Goal: Task Accomplishment & Management: Use online tool/utility

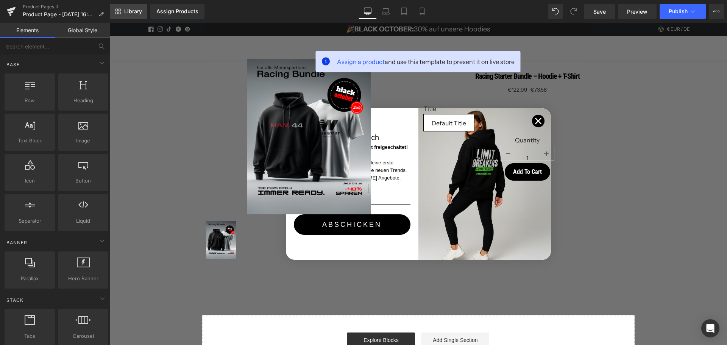
click at [131, 14] on span "Library" at bounding box center [133, 11] width 18 height 7
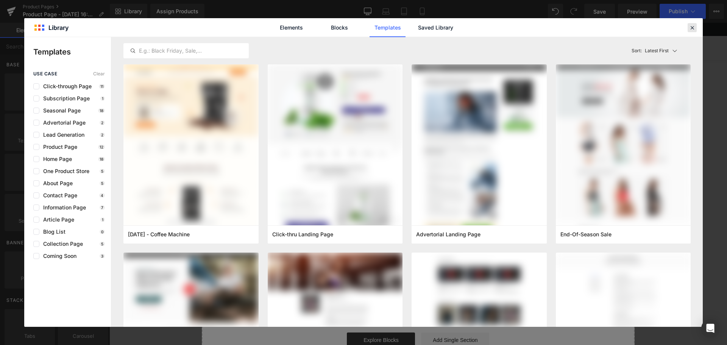
click at [692, 29] on icon at bounding box center [692, 27] width 7 height 7
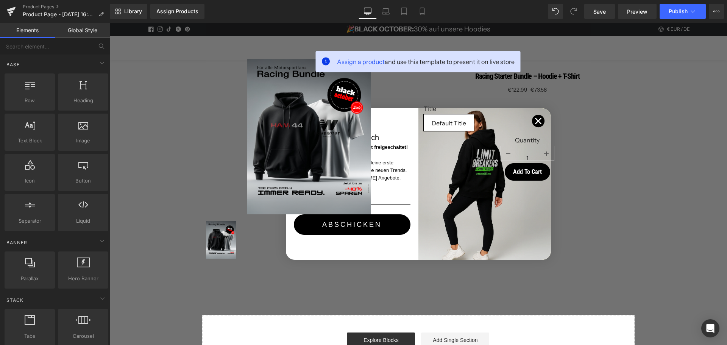
click at [80, 32] on link "Global Style" at bounding box center [82, 30] width 55 height 15
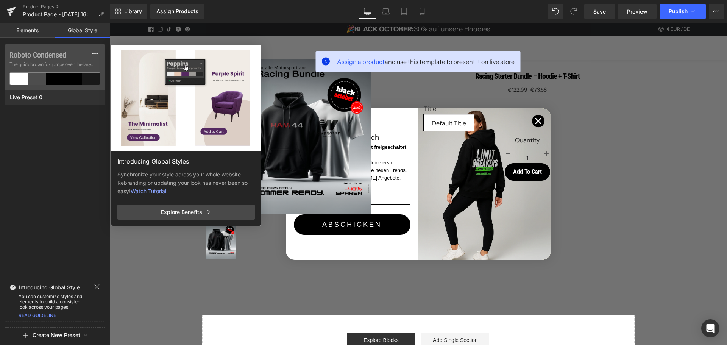
click at [28, 30] on link "Elements" at bounding box center [27, 30] width 55 height 15
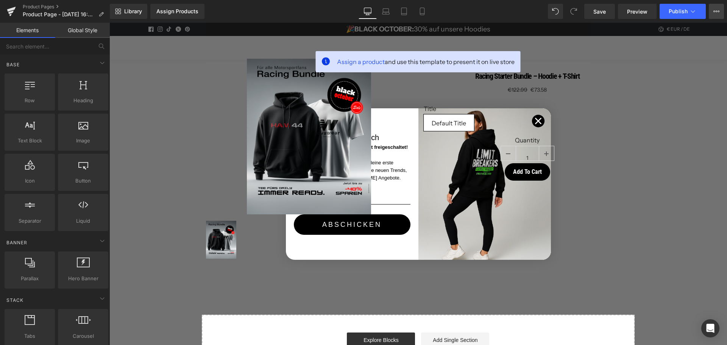
click at [716, 12] on icon at bounding box center [716, 11] width 6 height 6
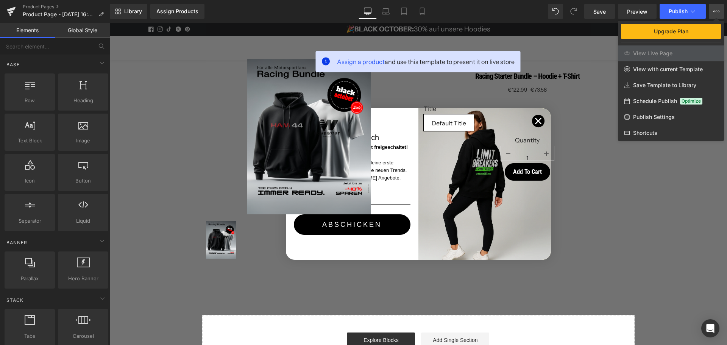
click at [716, 12] on icon at bounding box center [716, 11] width 6 height 6
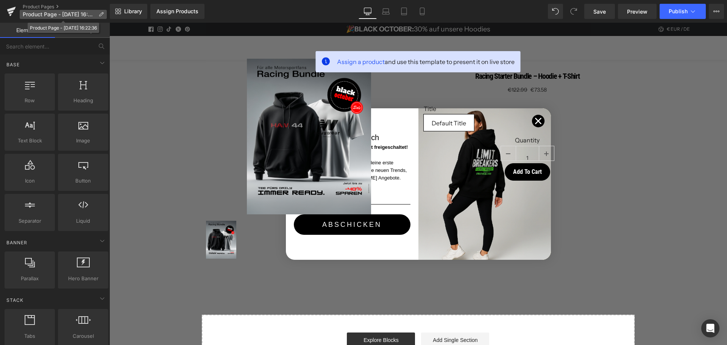
click at [100, 13] on icon at bounding box center [100, 14] width 5 height 5
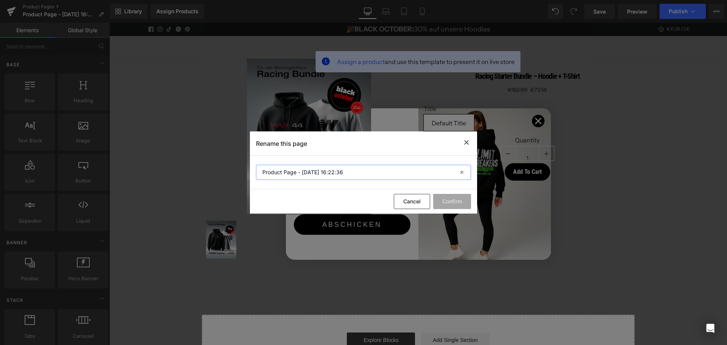
drag, startPoint x: 359, startPoint y: 176, endPoint x: 204, endPoint y: 165, distance: 155.3
click at [204, 165] on div "Rename this page Product Page - [DATE] 16:22:36 Cancel Confirm" at bounding box center [363, 172] width 727 height 345
type input "Test2025"
click at [451, 205] on button "Confirm" at bounding box center [452, 201] width 38 height 15
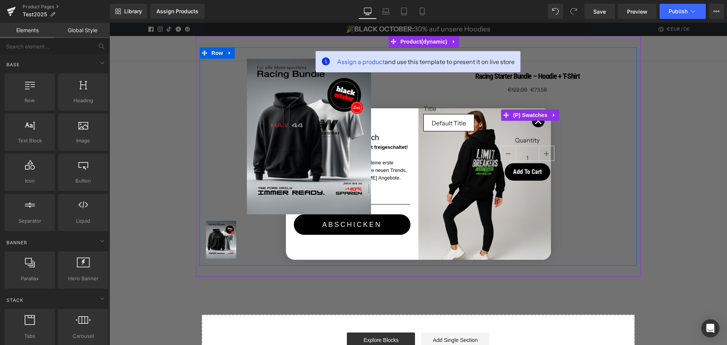
click at [536, 122] on div "Title Default Title" at bounding box center [527, 120] width 207 height 31
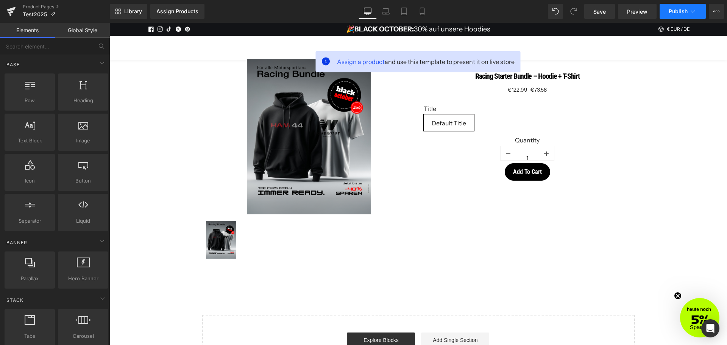
click at [692, 14] on icon at bounding box center [693, 12] width 8 height 8
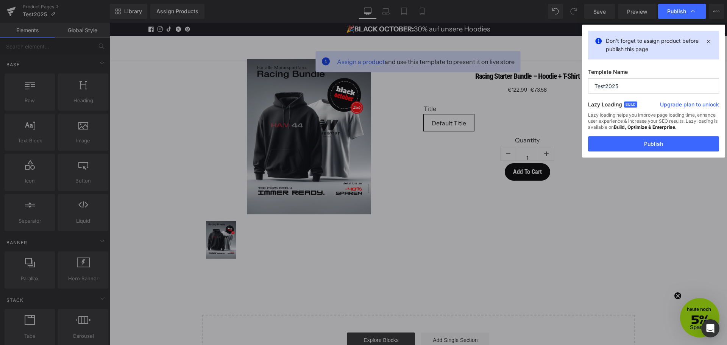
click at [692, 14] on icon at bounding box center [693, 12] width 8 height 8
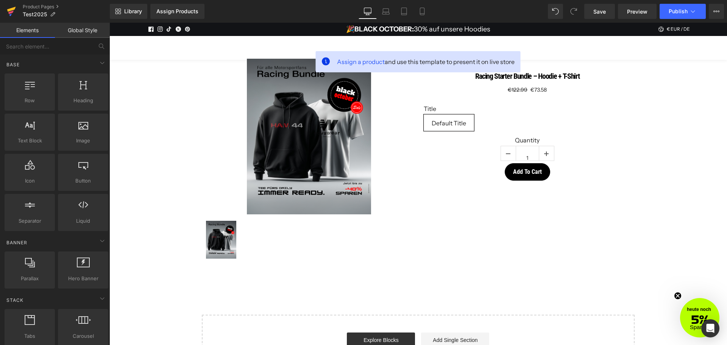
click at [10, 11] on icon at bounding box center [11, 11] width 9 height 19
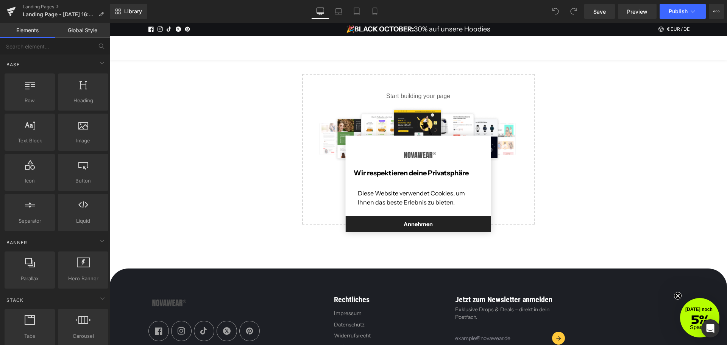
click at [392, 228] on button "Annehmen" at bounding box center [418, 224] width 145 height 17
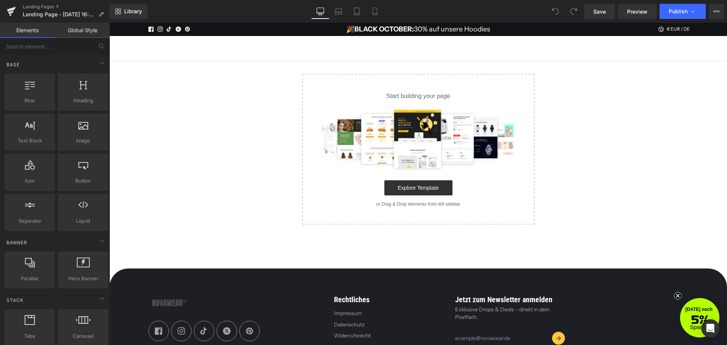
click at [414, 204] on p "or Drag & Drop elements from left sidebar" at bounding box center [418, 203] width 208 height 5
click at [436, 204] on p "or Drag & Drop elements from left sidebar" at bounding box center [418, 203] width 208 height 5
click at [453, 204] on p "or Drag & Drop elements from left sidebar" at bounding box center [418, 203] width 208 height 5
click at [52, 47] on input "text" at bounding box center [46, 46] width 93 height 17
type input "AI"
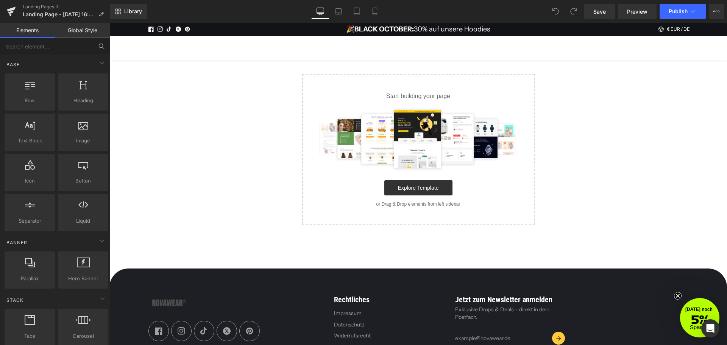
click at [82, 31] on link "Global Style" at bounding box center [82, 30] width 55 height 15
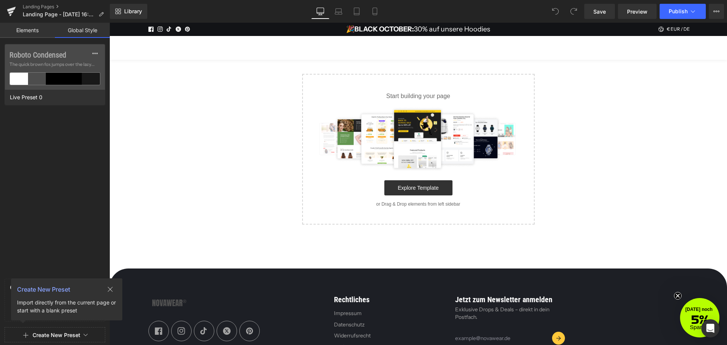
click at [25, 32] on link "Elements" at bounding box center [27, 30] width 55 height 15
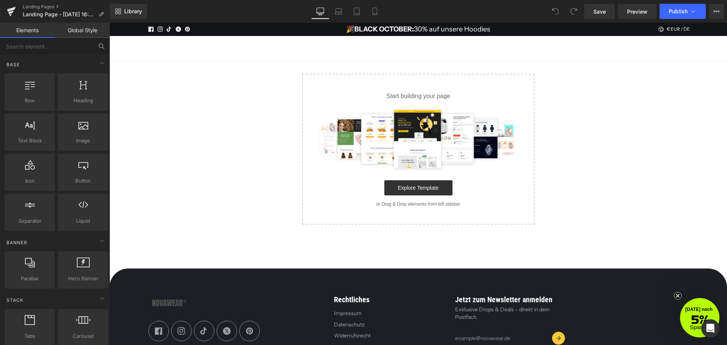
click at [78, 35] on link "Global Style" at bounding box center [82, 30] width 55 height 15
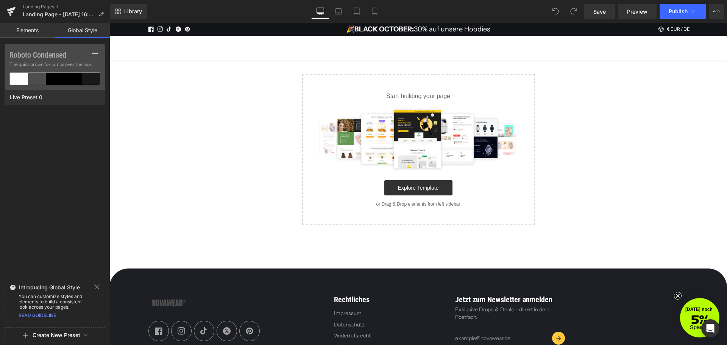
click at [47, 334] on button "Create New Preset" at bounding box center [57, 335] width 48 height 16
click at [62, 288] on div "From Live Theme" at bounding box center [54, 289] width 63 height 12
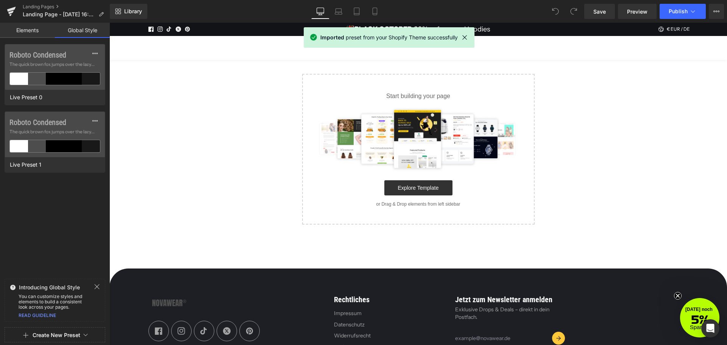
click at [55, 339] on button "Create New Preset" at bounding box center [57, 335] width 48 height 16
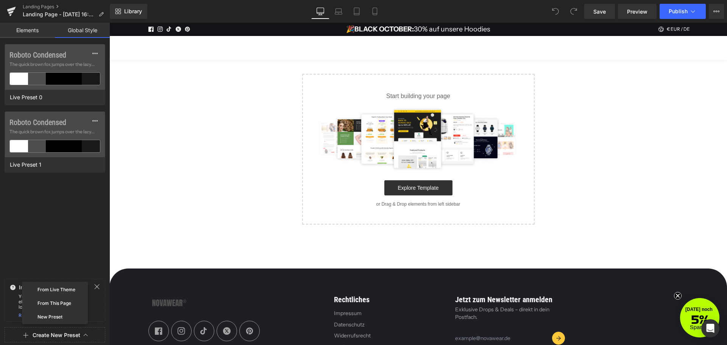
click at [45, 217] on div "Roboto Condensed The quick brown fox jumps over the lazy... Live Preset 0 Robot…" at bounding box center [55, 160] width 110 height 232
click at [713, 13] on icon at bounding box center [716, 11] width 6 height 6
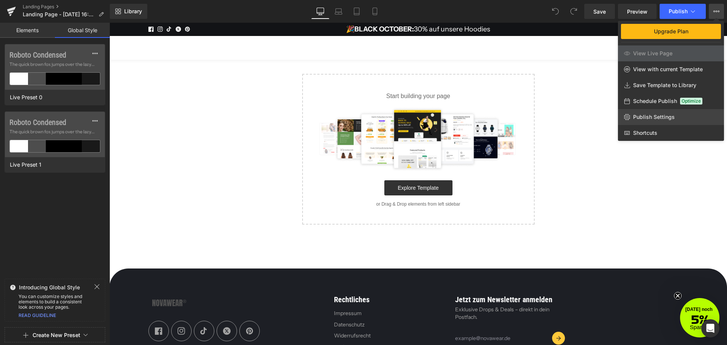
click at [658, 119] on span "Publish Settings" at bounding box center [654, 117] width 42 height 7
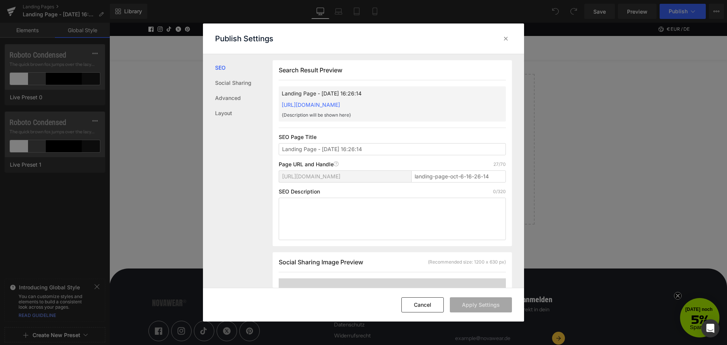
scroll to position [0, 0]
click at [225, 86] on link "Social Sharing" at bounding box center [244, 82] width 58 height 15
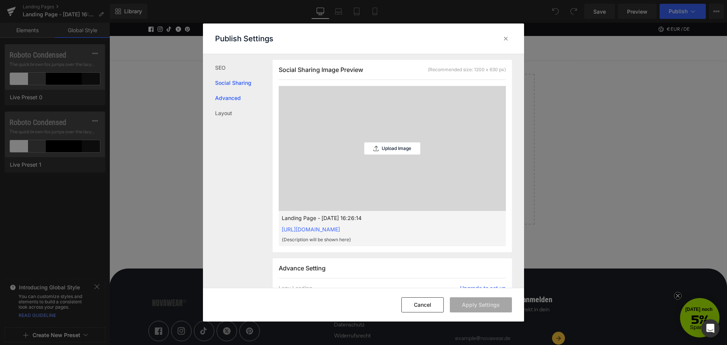
click at [229, 99] on link "Advanced" at bounding box center [244, 98] width 58 height 15
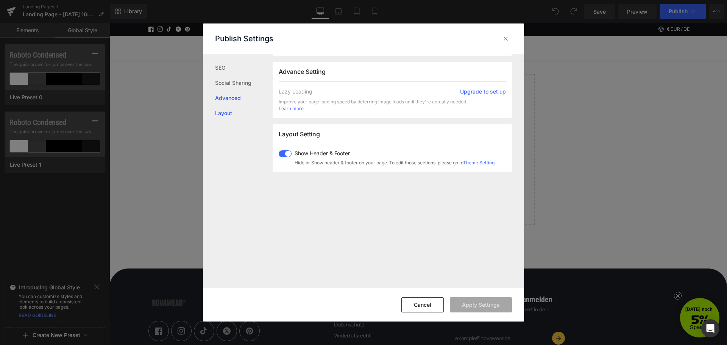
scroll to position [391, 0]
click at [224, 116] on link "Layout" at bounding box center [244, 113] width 58 height 15
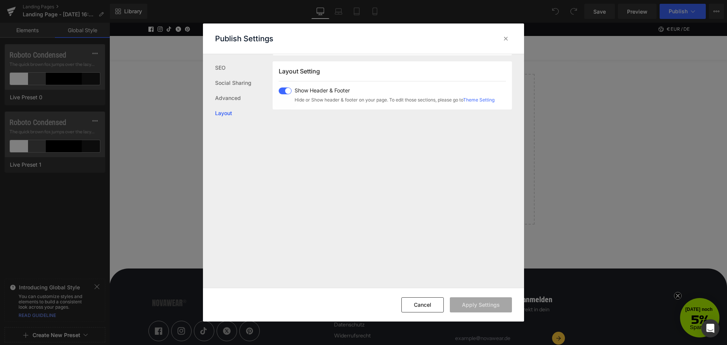
scroll to position [453, 0]
click at [504, 37] on icon at bounding box center [506, 39] width 8 height 8
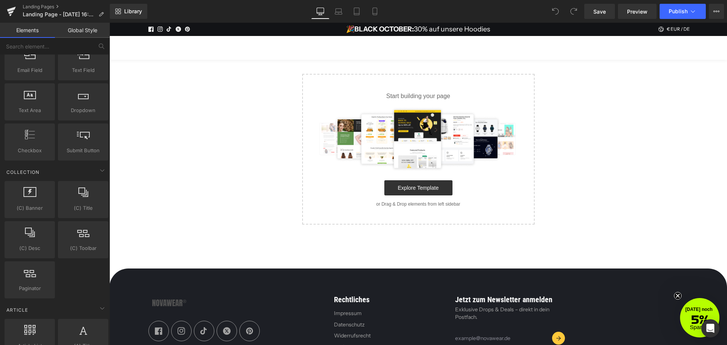
scroll to position [1380, 0]
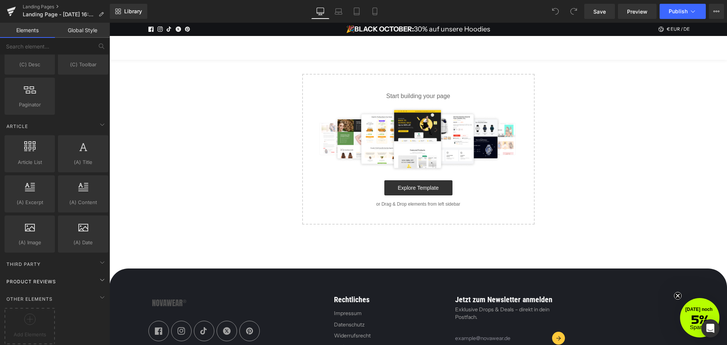
click at [51, 278] on span "Product Reviews" at bounding box center [31, 281] width 51 height 7
click at [59, 261] on div "Third Party" at bounding box center [56, 263] width 107 height 15
click at [56, 6] on link "Landing Pages" at bounding box center [66, 7] width 87 height 6
